Goal: Find specific page/section: Find specific page/section

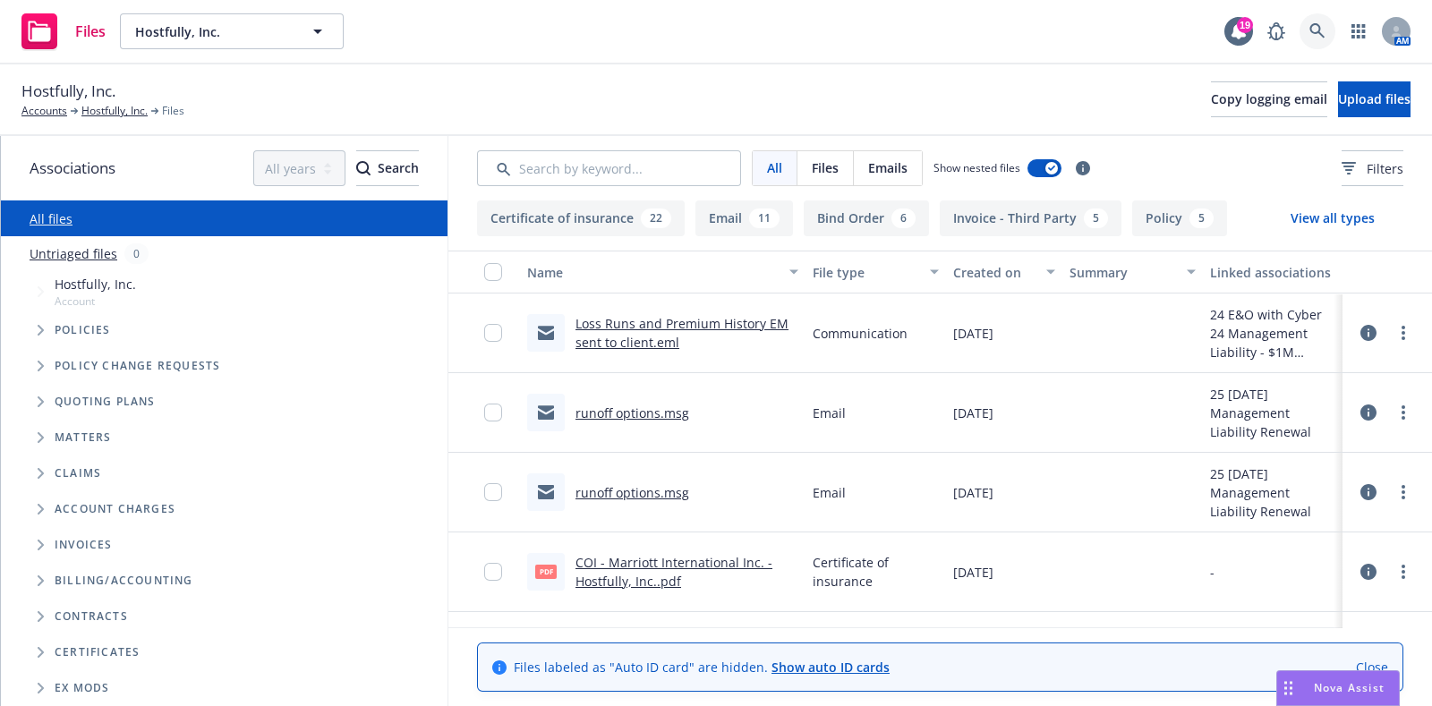
click at [1329, 32] on link at bounding box center [1318, 31] width 36 height 36
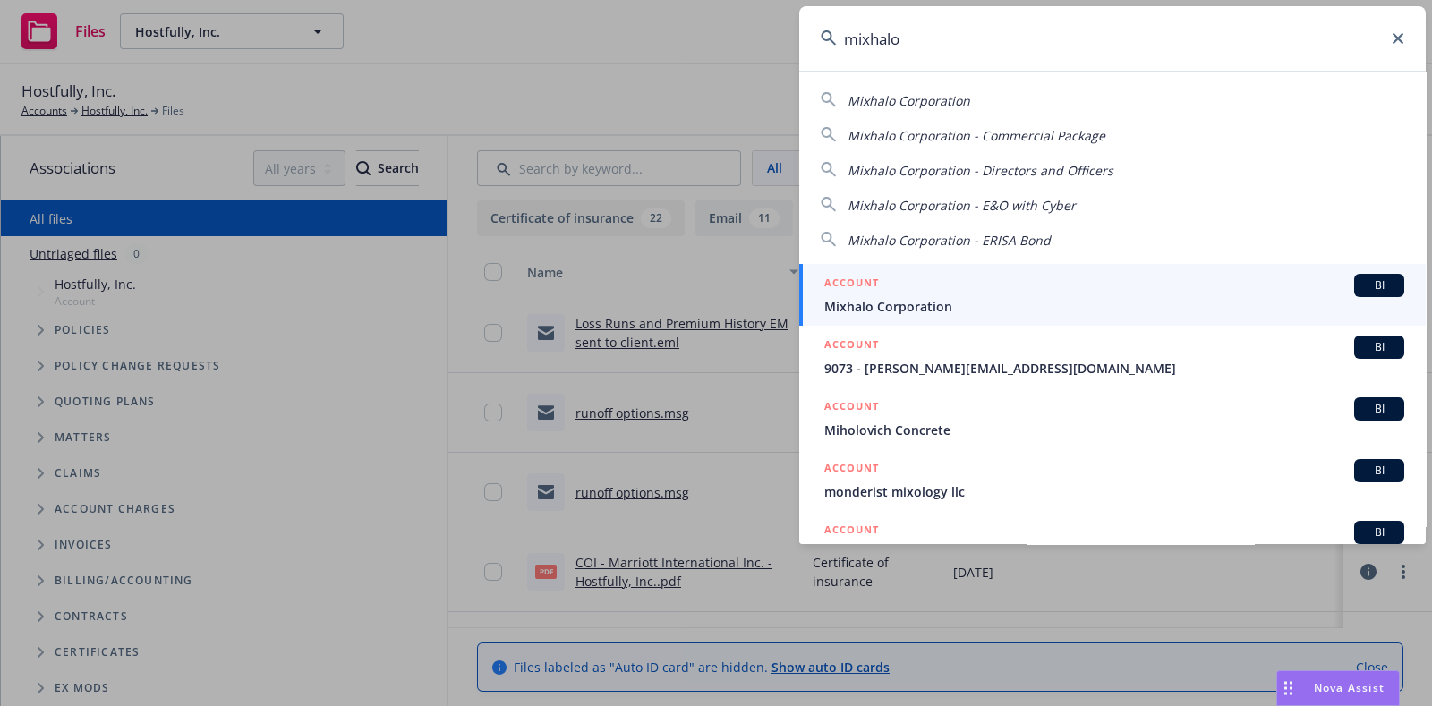
type input "mixhalo"
click at [946, 284] on div "ACCOUNT BI" at bounding box center [1115, 285] width 580 height 23
